Goal: Task Accomplishment & Management: Use online tool/utility

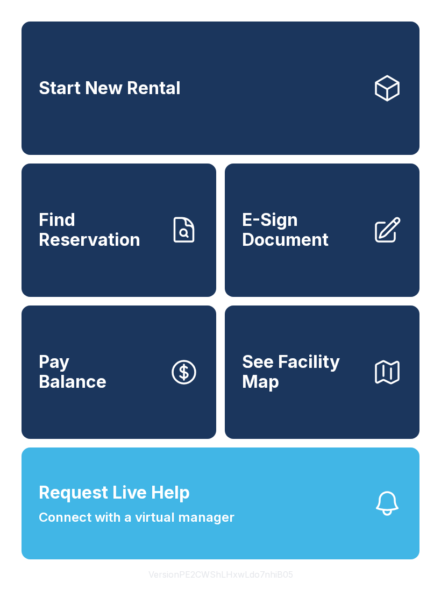
scroll to position [24, 0]
click at [126, 216] on span "Find Reservation" at bounding box center [100, 229] width 122 height 39
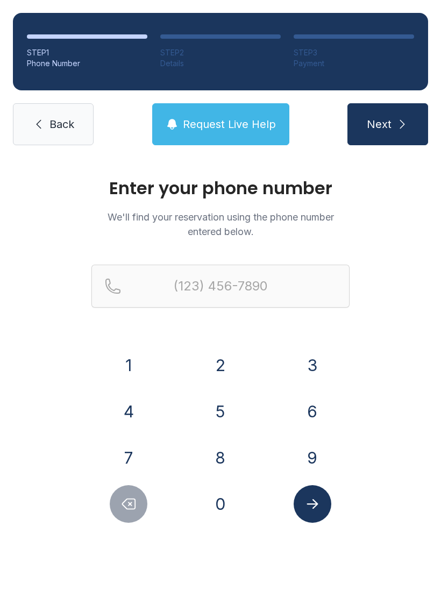
click at [226, 457] on button "8" at bounding box center [221, 458] width 38 height 38
click at [225, 420] on button "5" at bounding box center [221, 412] width 38 height 38
click at [225, 499] on button "0" at bounding box center [221, 504] width 38 height 38
click at [138, 414] on button "4" at bounding box center [129, 412] width 38 height 38
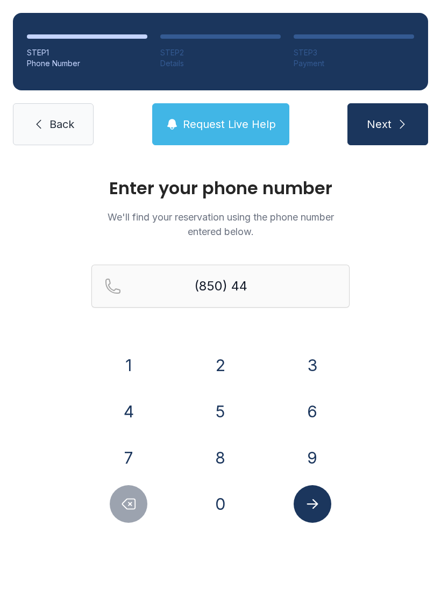
click at [315, 365] on button "3" at bounding box center [313, 365] width 38 height 38
click at [130, 413] on button "4" at bounding box center [129, 412] width 38 height 38
click at [139, 371] on button "1" at bounding box center [129, 365] width 38 height 38
click at [136, 408] on button "4" at bounding box center [129, 412] width 38 height 38
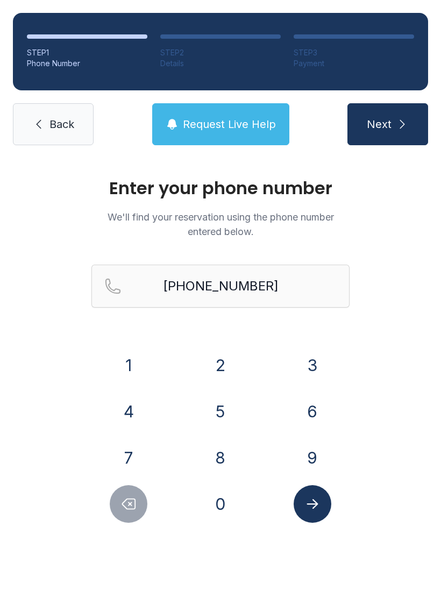
click at [316, 512] on button "Submit lookup form" at bounding box center [313, 504] width 38 height 38
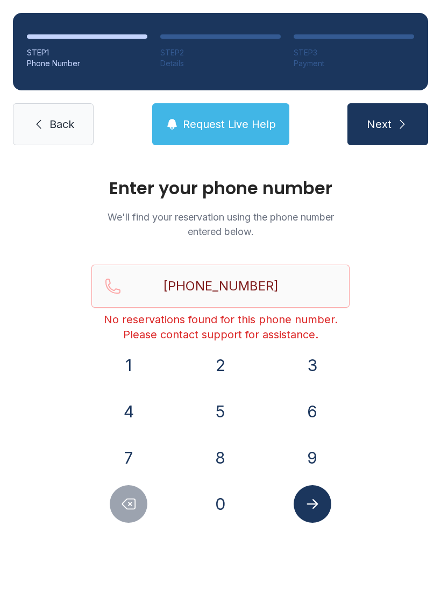
click at [317, 495] on button "Submit lookup form" at bounding box center [313, 504] width 38 height 38
click at [124, 506] on icon "Delete number" at bounding box center [129, 504] width 13 height 10
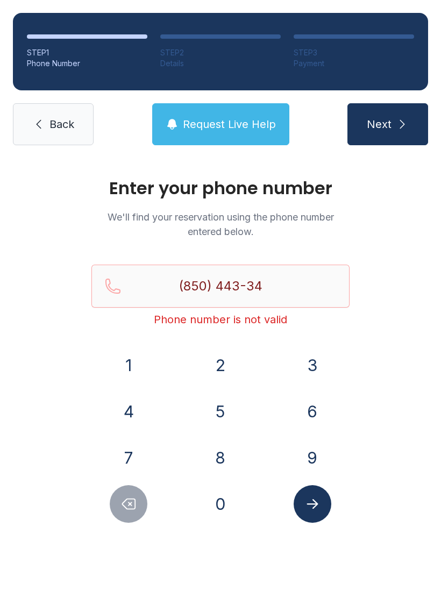
click at [117, 491] on button "Delete number" at bounding box center [129, 504] width 38 height 38
click at [108, 491] on div at bounding box center [128, 504] width 75 height 38
click at [94, 496] on div at bounding box center [128, 504] width 75 height 38
click at [100, 491] on div at bounding box center [128, 504] width 75 height 38
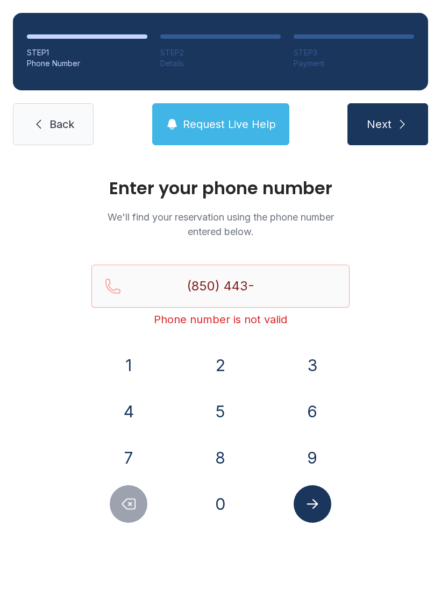
click at [110, 491] on div at bounding box center [128, 504] width 75 height 38
click at [119, 497] on button "Delete number" at bounding box center [129, 504] width 38 height 38
click at [126, 493] on button "Delete number" at bounding box center [129, 504] width 38 height 38
click at [146, 450] on button "7" at bounding box center [129, 458] width 38 height 38
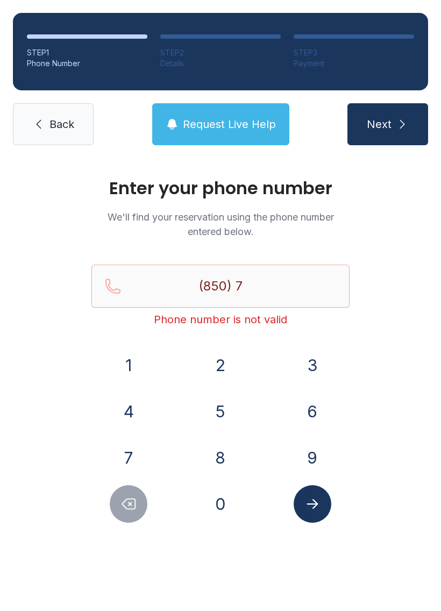
click at [123, 493] on button "Delete number" at bounding box center [129, 504] width 38 height 38
click at [144, 410] on button "4" at bounding box center [129, 412] width 38 height 38
click at [302, 359] on button "3" at bounding box center [313, 365] width 38 height 38
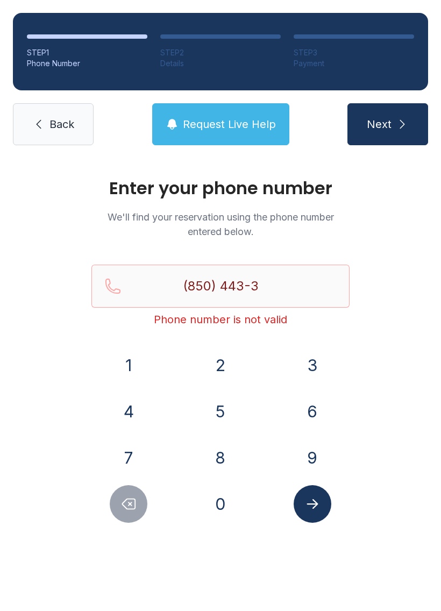
click at [119, 400] on button "4" at bounding box center [129, 412] width 38 height 38
click at [132, 363] on button "1" at bounding box center [129, 365] width 38 height 38
click at [125, 400] on button "4" at bounding box center [129, 412] width 38 height 38
type input "[PHONE_NUMBER]"
click at [313, 504] on icon "Submit lookup form" at bounding box center [312, 504] width 11 height 10
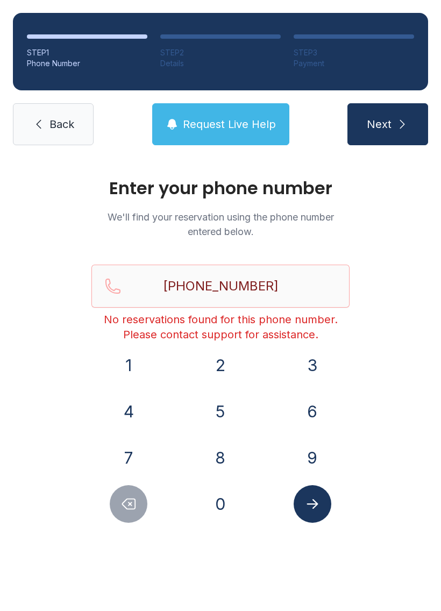
click at [63, 125] on span "Back" at bounding box center [61, 124] width 25 height 15
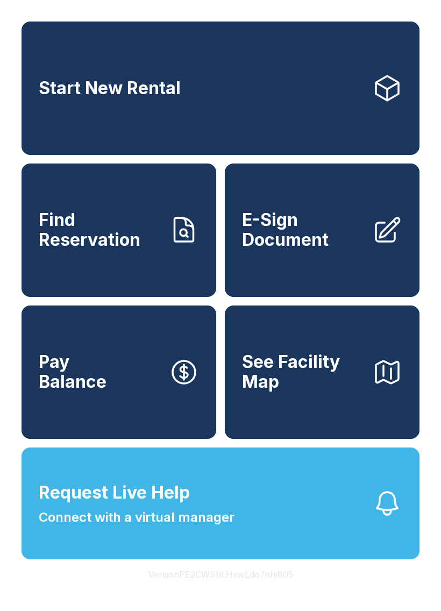
click at [314, 236] on span "E-Sign Document" at bounding box center [303, 229] width 122 height 39
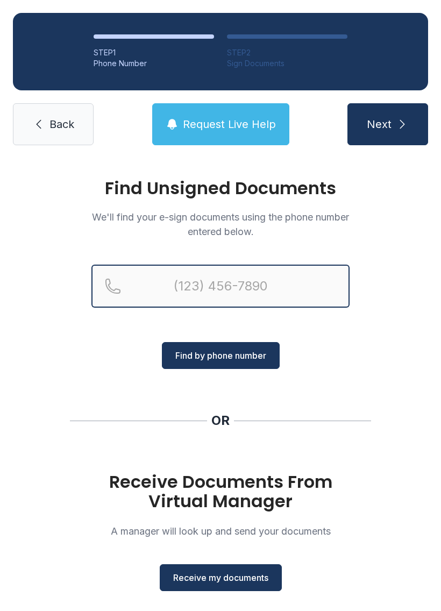
click at [272, 286] on input "Reservation phone number" at bounding box center [220, 286] width 258 height 43
type input "("
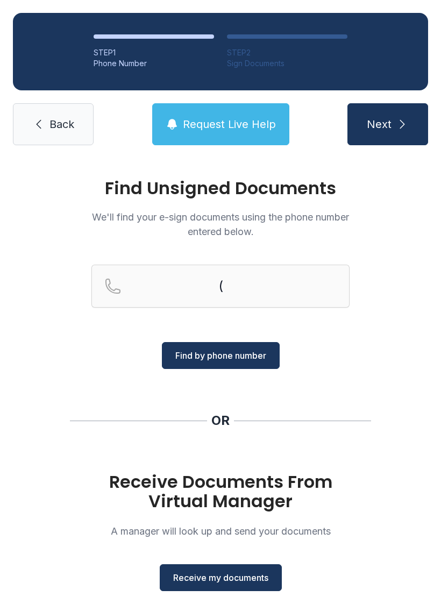
click at [192, 580] on span "Receive my documents" at bounding box center [220, 577] width 95 height 13
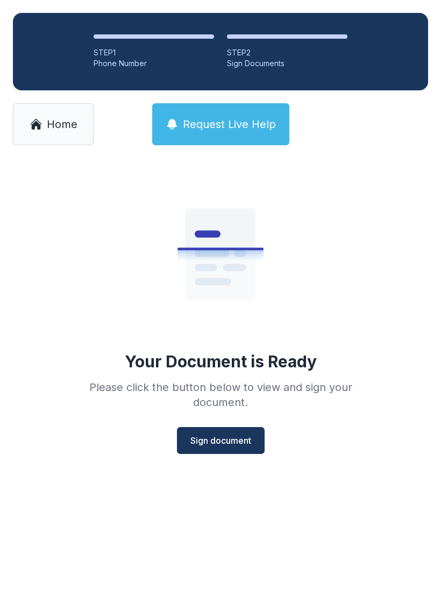
click at [225, 440] on span "Sign document" at bounding box center [220, 440] width 61 height 13
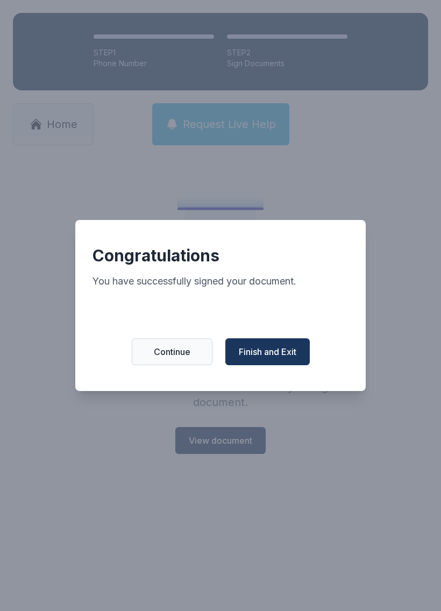
click at [257, 353] on span "Finish and Exit" at bounding box center [268, 351] width 58 height 13
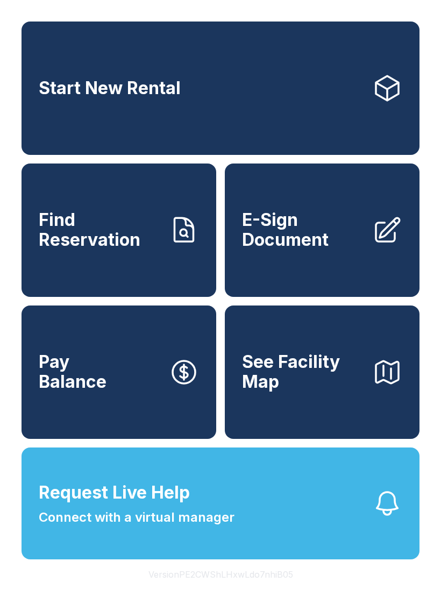
click at [300, 230] on span "E-Sign Document" at bounding box center [303, 229] width 122 height 39
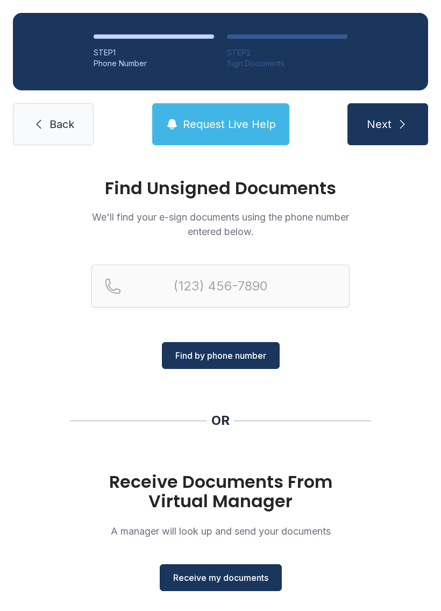
click at [200, 583] on span "Receive my documents" at bounding box center [220, 577] width 95 height 13
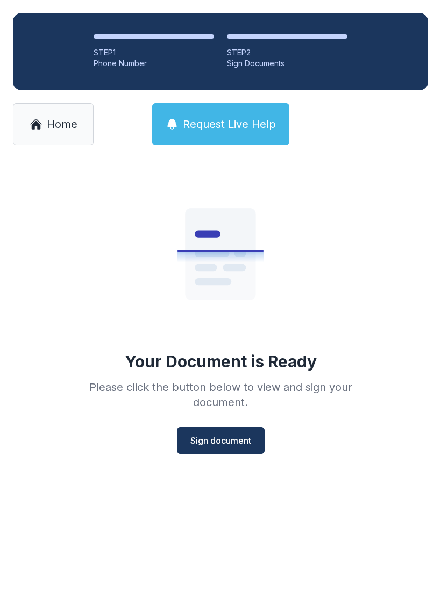
click at [211, 448] on button "Sign document" at bounding box center [221, 440] width 88 height 27
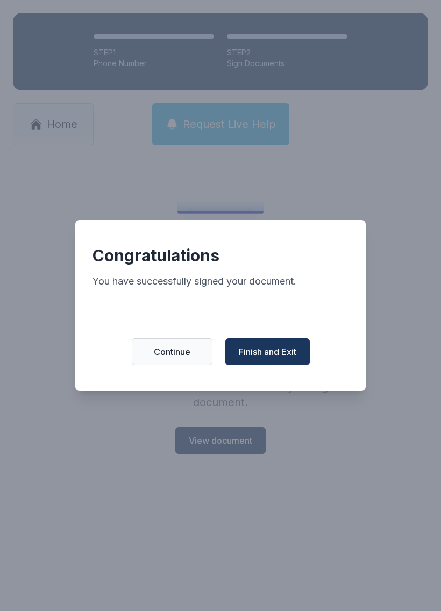
click at [254, 355] on span "Finish and Exit" at bounding box center [268, 351] width 58 height 13
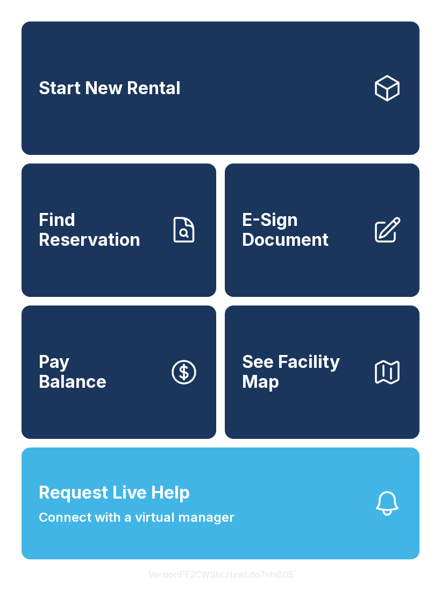
click at [305, 250] on span "E-Sign Document" at bounding box center [303, 229] width 122 height 39
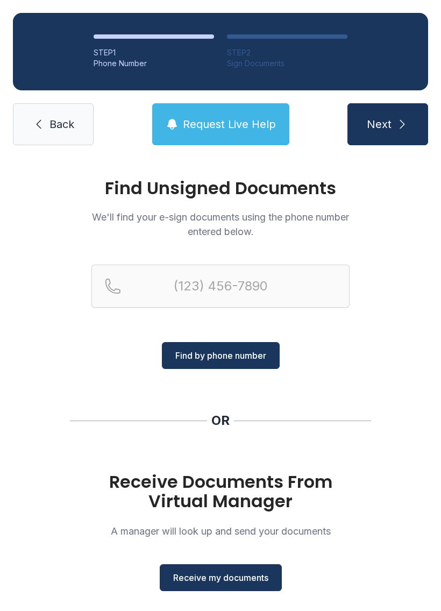
click at [189, 577] on span "Receive my documents" at bounding box center [220, 577] width 95 height 13
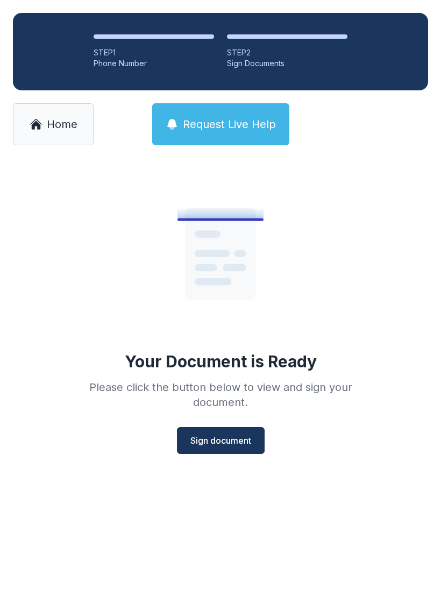
click at [202, 437] on span "Sign document" at bounding box center [220, 440] width 61 height 13
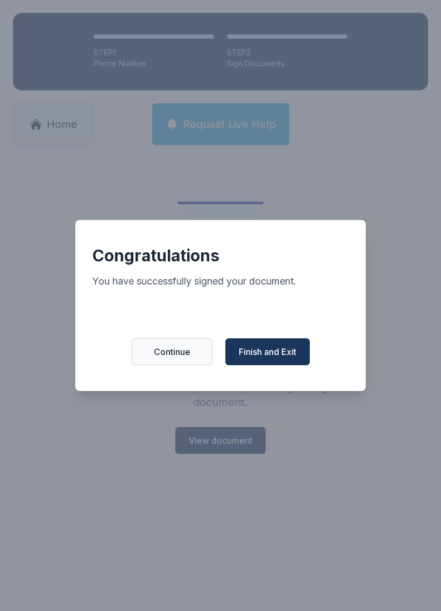
click at [238, 385] on div "Congratulations You have successfully signed your document. Continue Finish and…" at bounding box center [220, 305] width 291 height 171
click at [266, 355] on span "Finish and Exit" at bounding box center [268, 351] width 58 height 13
